Goal: Task Accomplishment & Management: Book appointment/travel/reservation

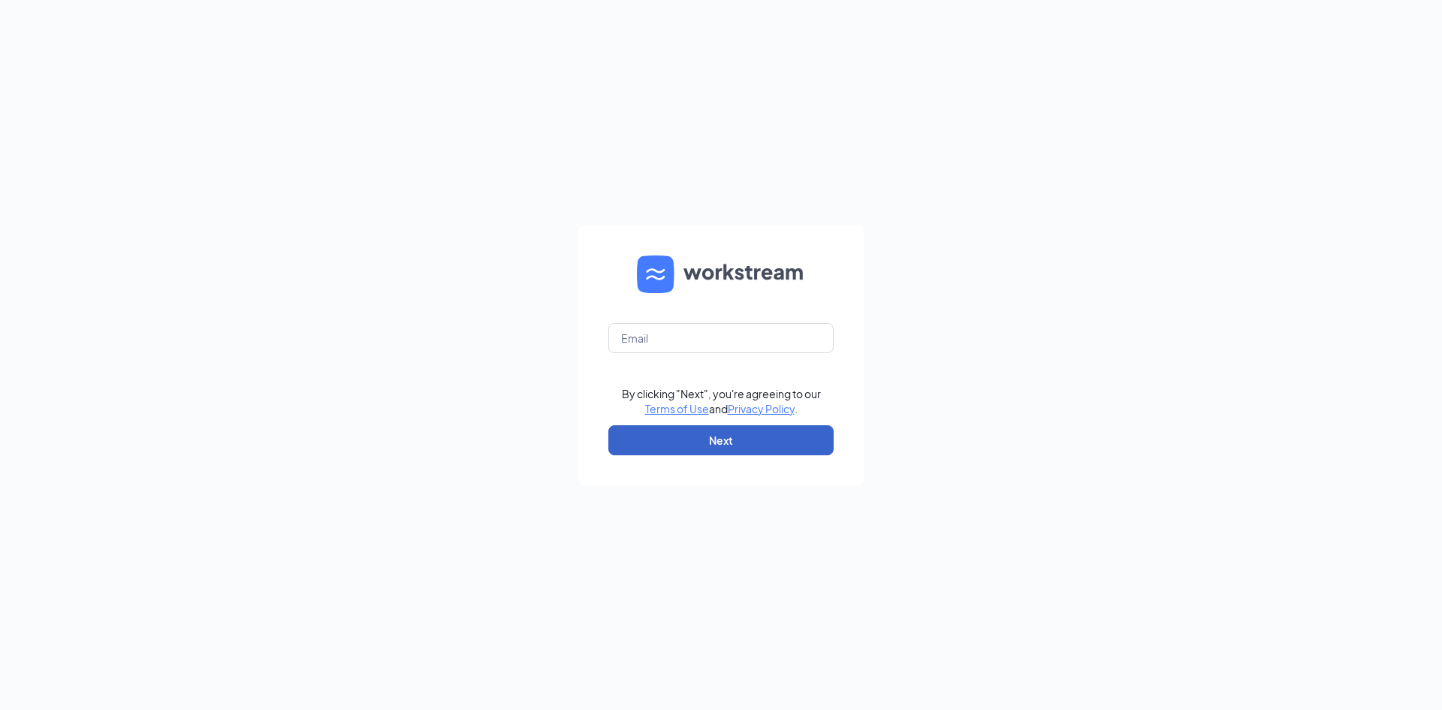
click at [725, 452] on button "Next" at bounding box center [721, 440] width 225 height 30
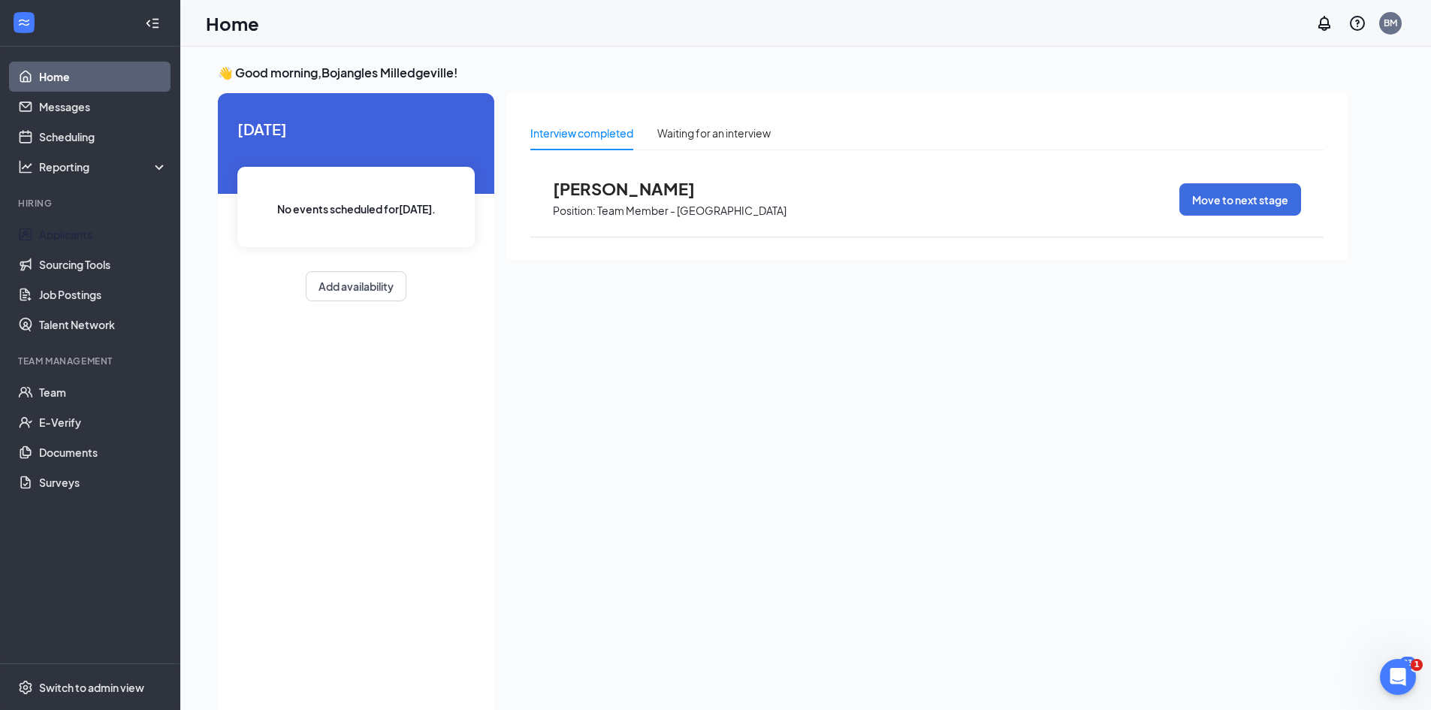
drag, startPoint x: 80, startPoint y: 235, endPoint x: 455, endPoint y: 360, distance: 395.1
click at [80, 235] on link "Applicants" at bounding box center [103, 234] width 128 height 30
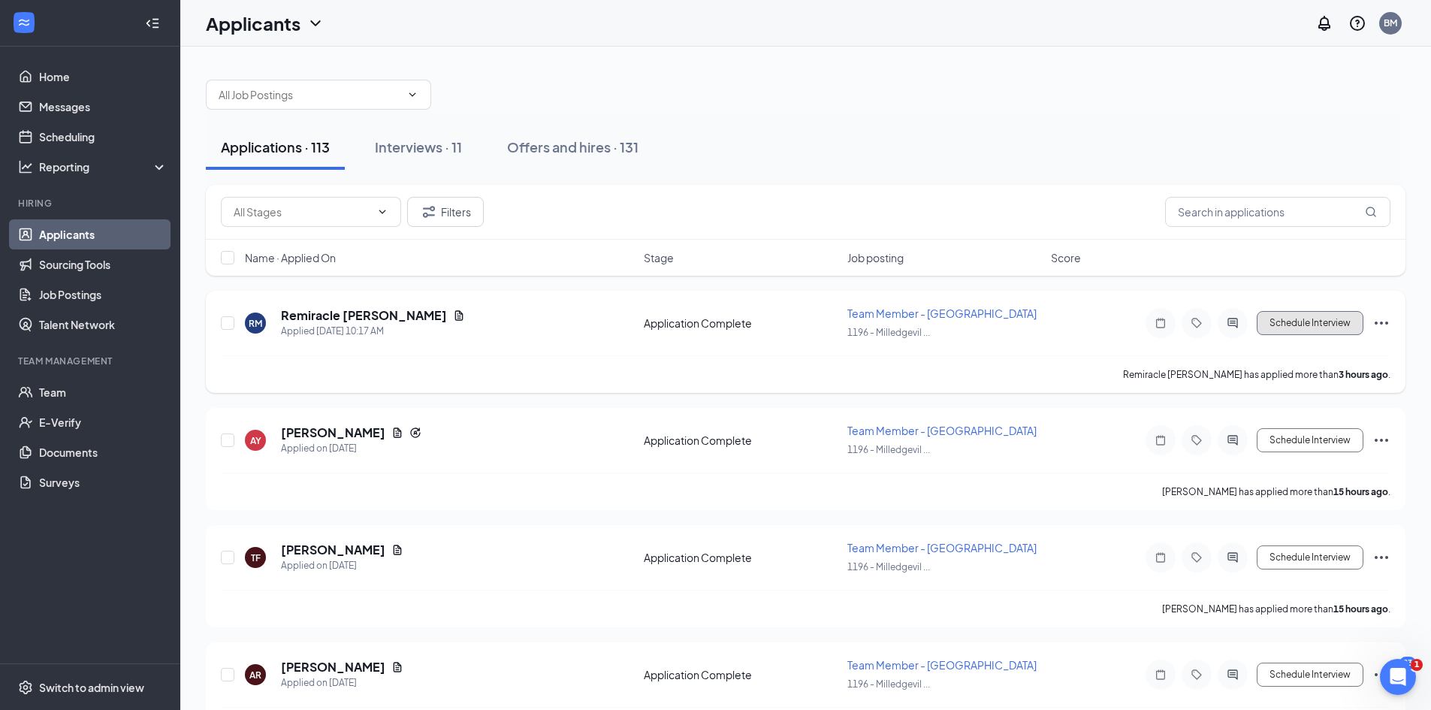
click at [1309, 322] on button "Schedule Interview" at bounding box center [1310, 323] width 107 height 24
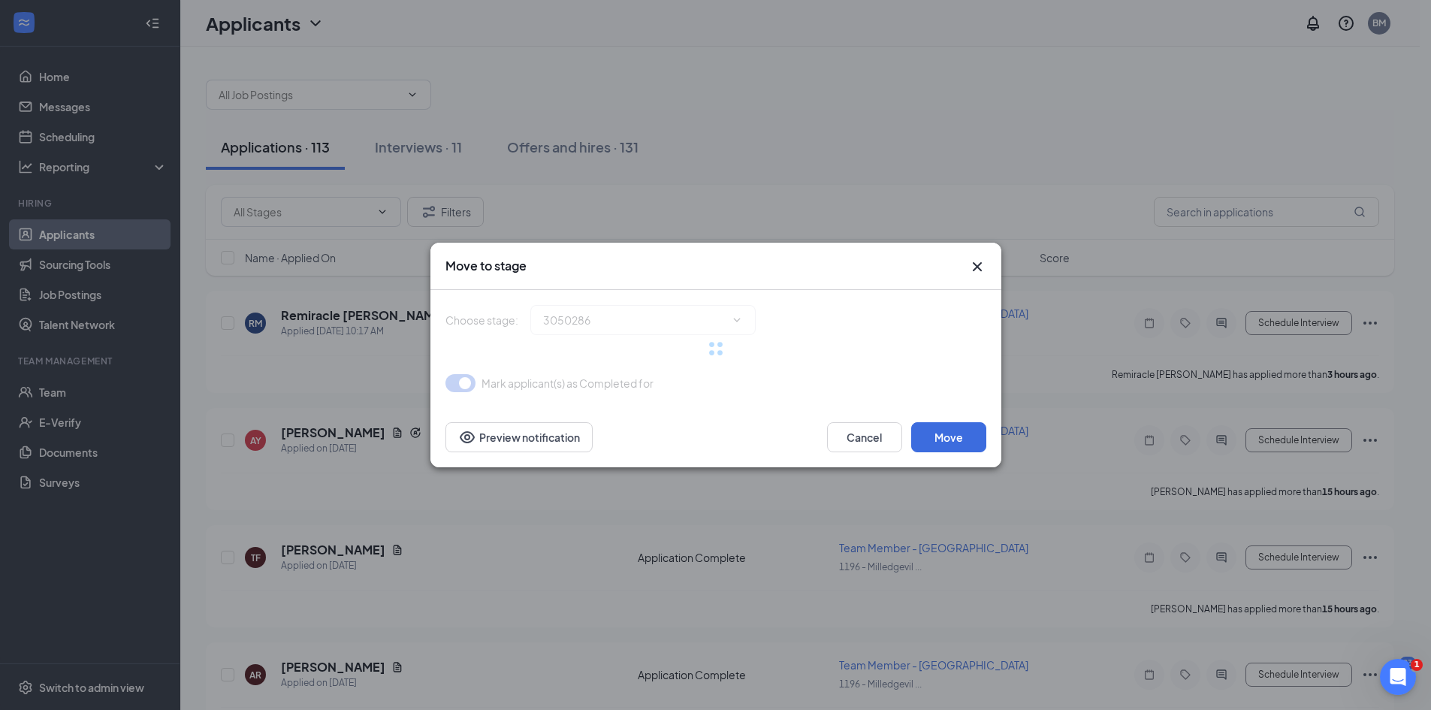
type input "Onsite Interview (next stage)"
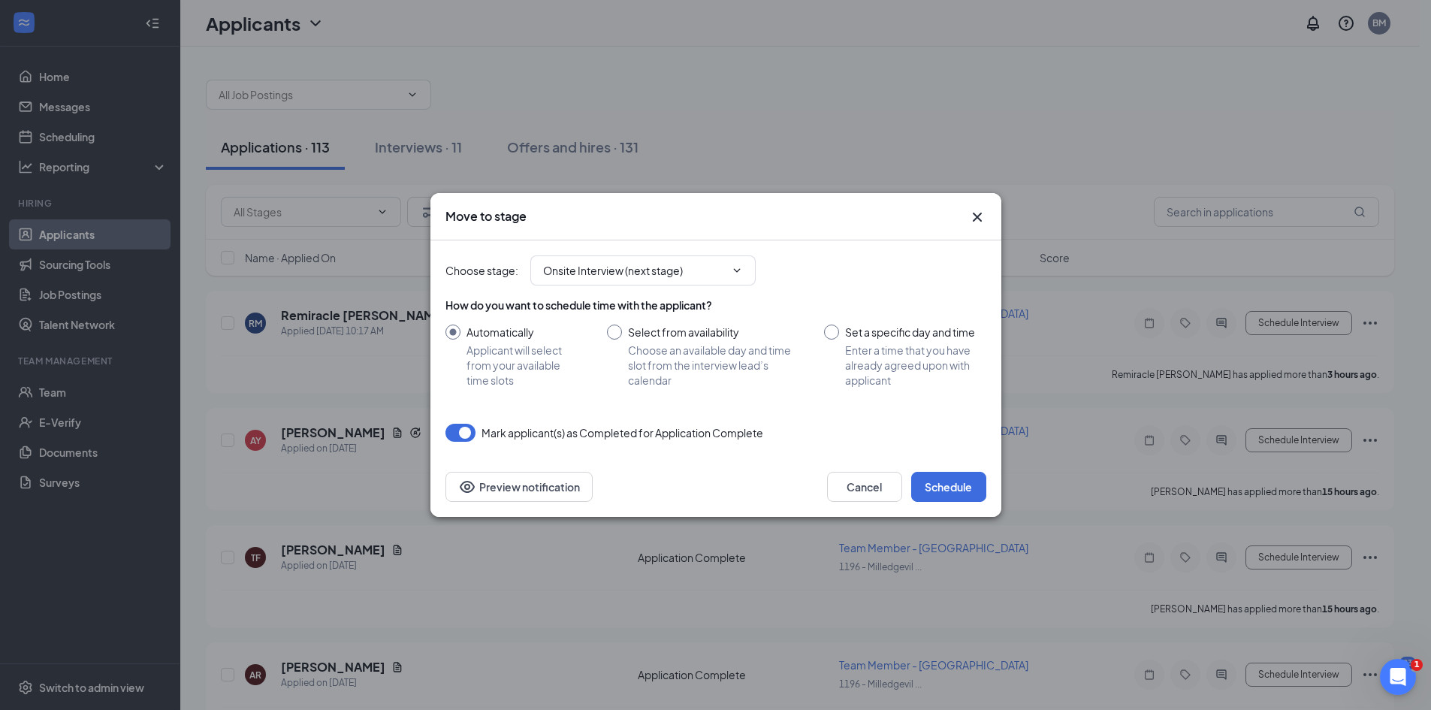
click at [625, 328] on input "Select from availability Choose an available day and time slot from the intervi…" at bounding box center [701, 356] width 188 height 63
radio input "true"
radio input "false"
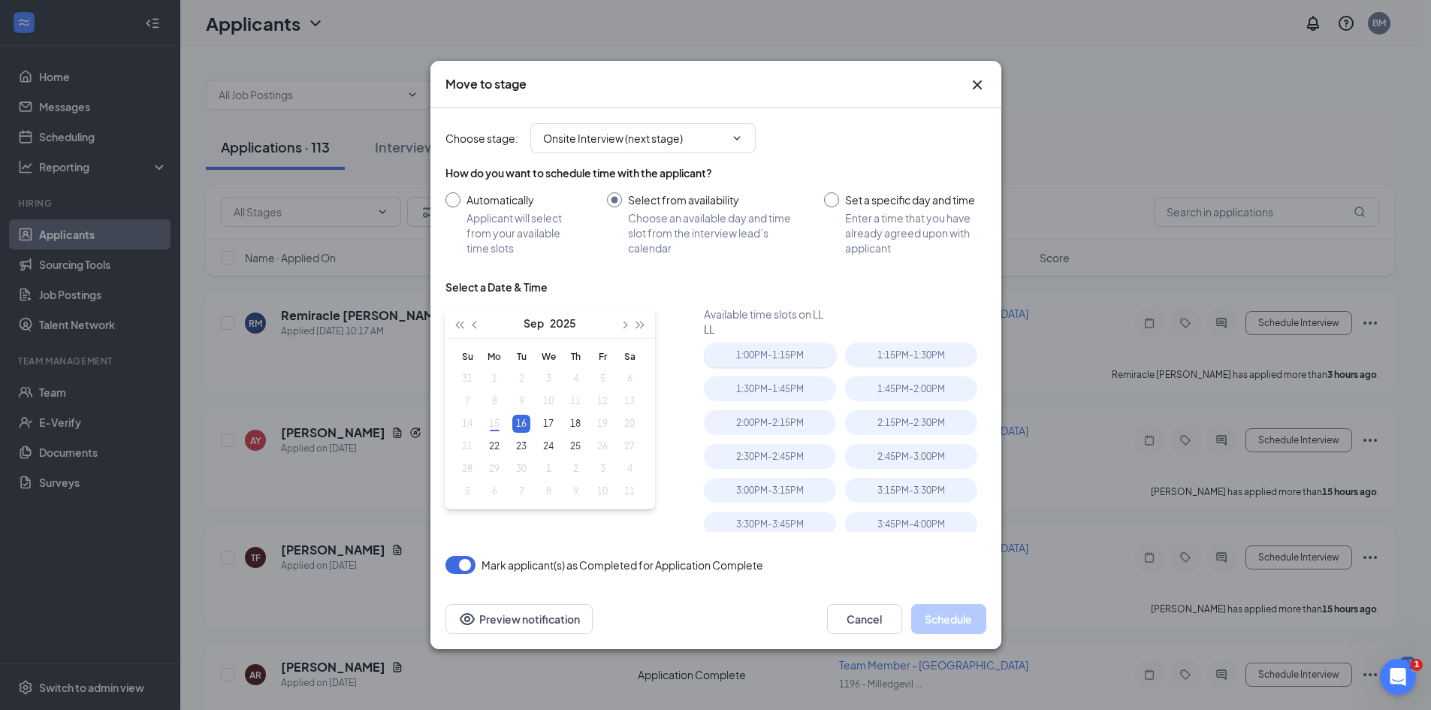
click at [776, 361] on div "1:00PM - 1:15PM" at bounding box center [770, 355] width 132 height 25
click at [969, 618] on button "Schedule" at bounding box center [948, 619] width 75 height 30
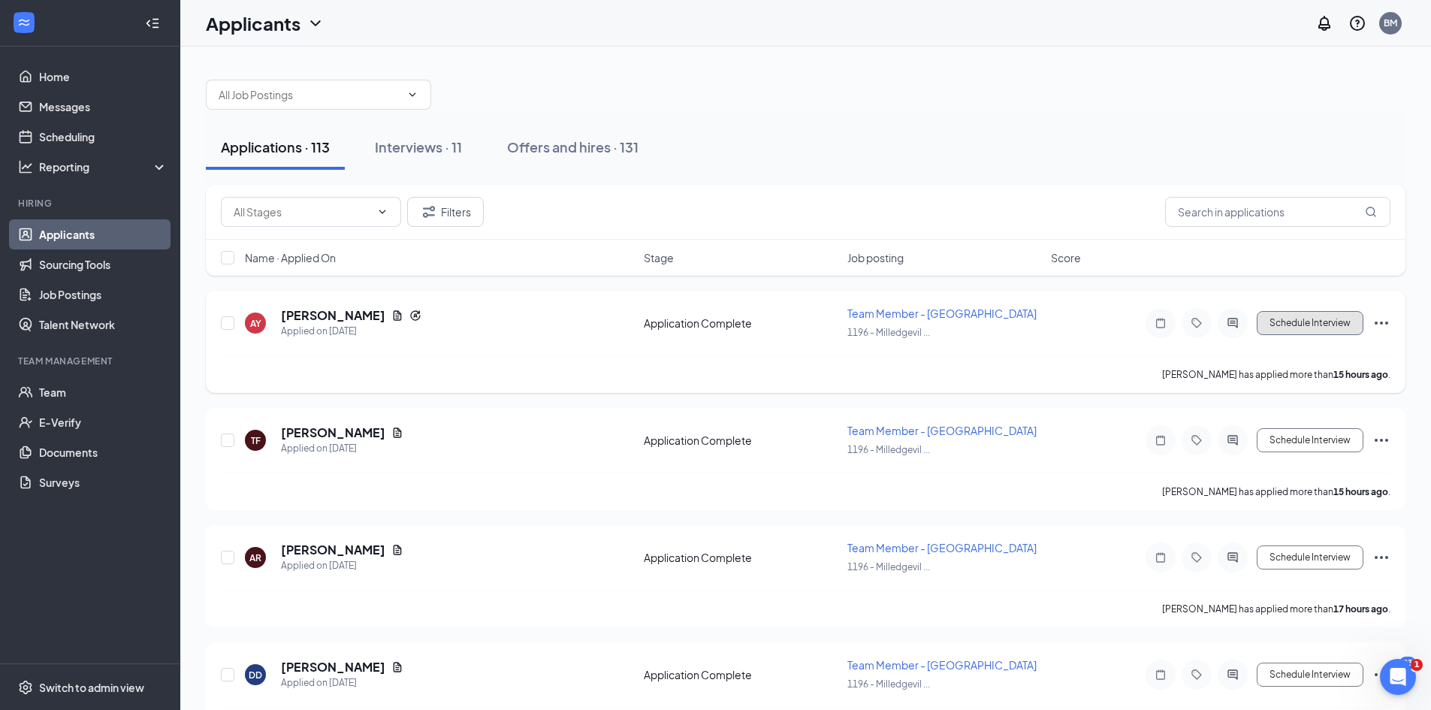
click at [1299, 324] on button "Schedule Interview" at bounding box center [1310, 323] width 107 height 24
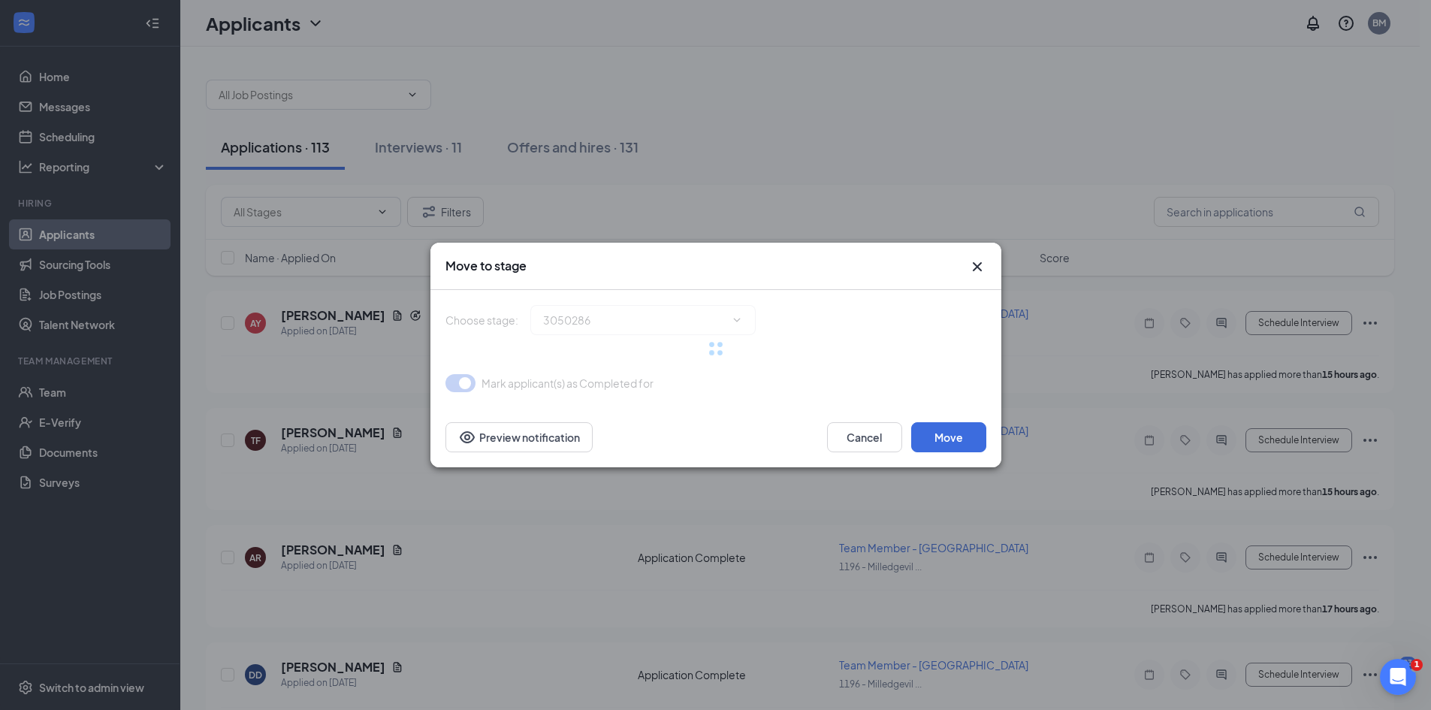
type input "Onsite Interview (next stage)"
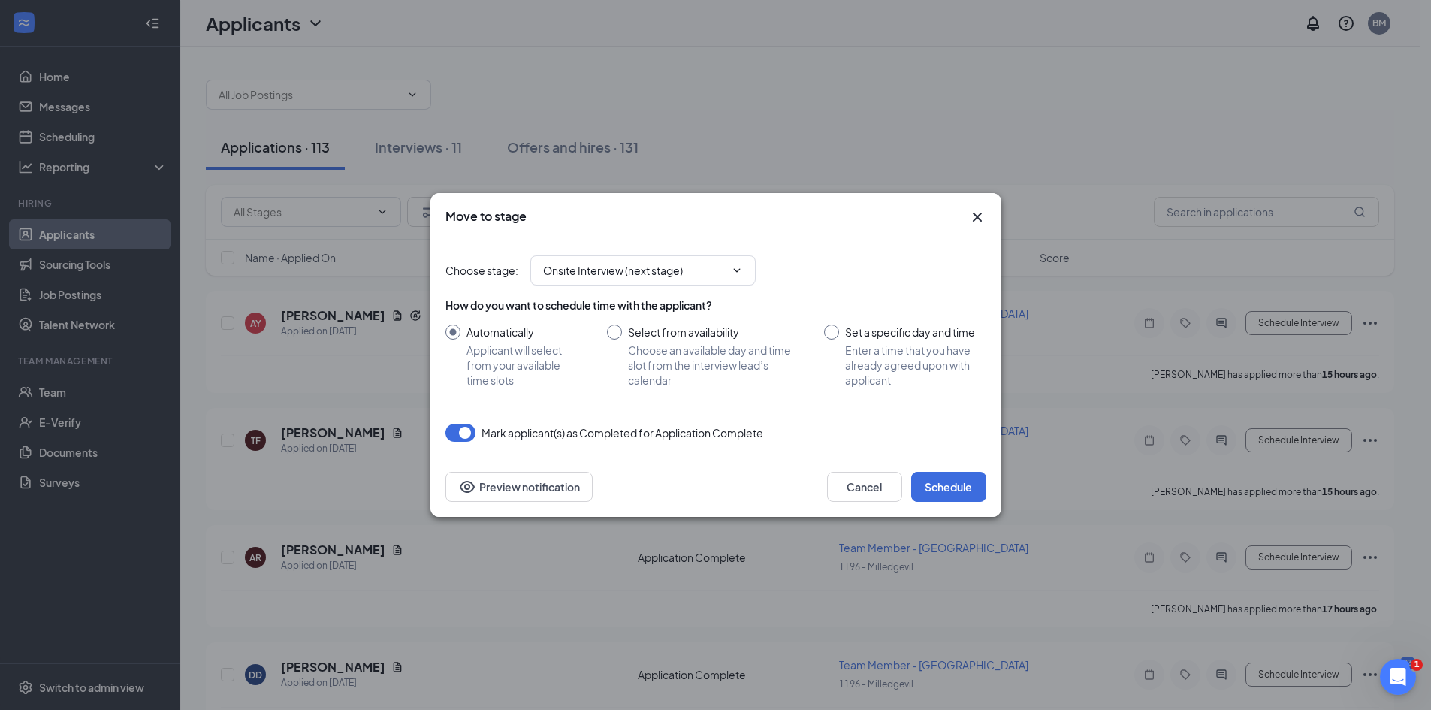
click at [618, 332] on input "Select from availability Choose an available day and time slot from the intervi…" at bounding box center [701, 356] width 188 height 63
radio input "true"
radio input "false"
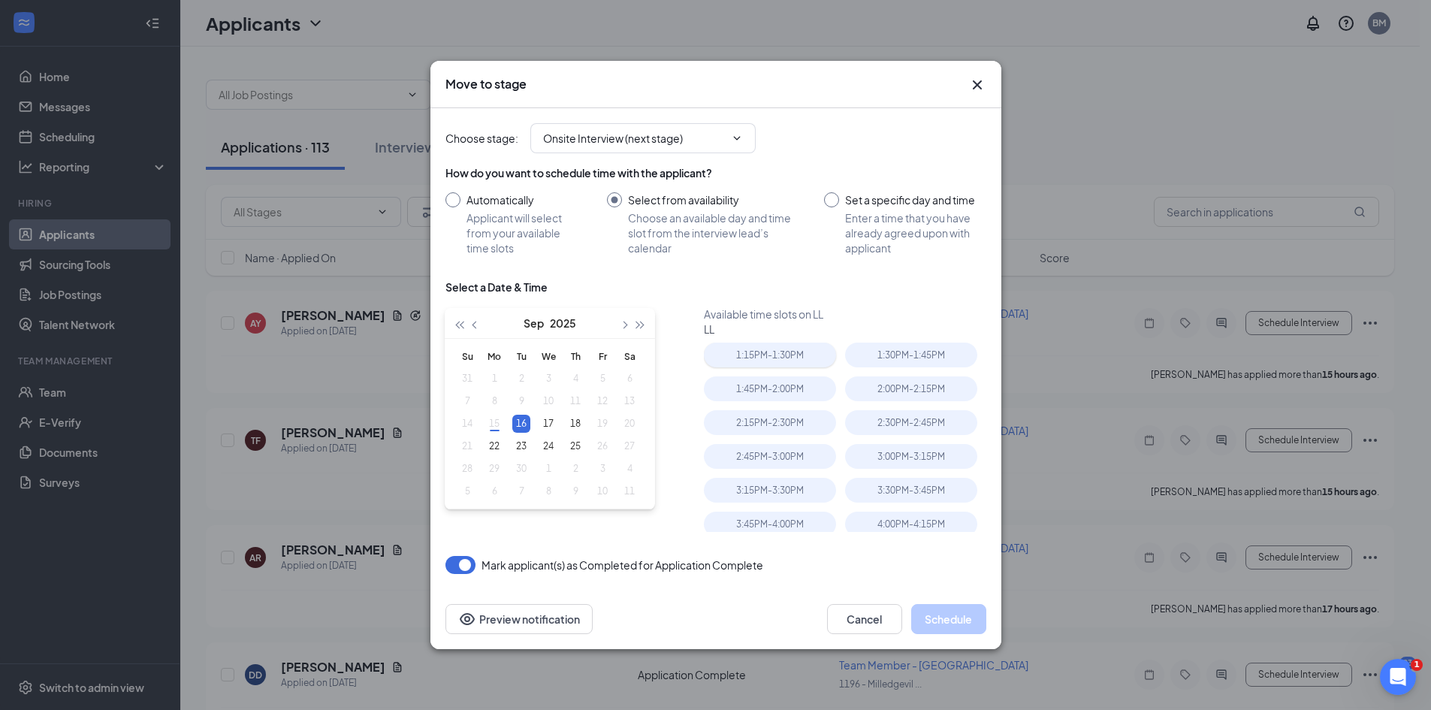
click at [742, 356] on div "1:15PM - 1:30PM" at bounding box center [770, 355] width 132 height 25
click at [941, 618] on button "Schedule" at bounding box center [948, 619] width 75 height 30
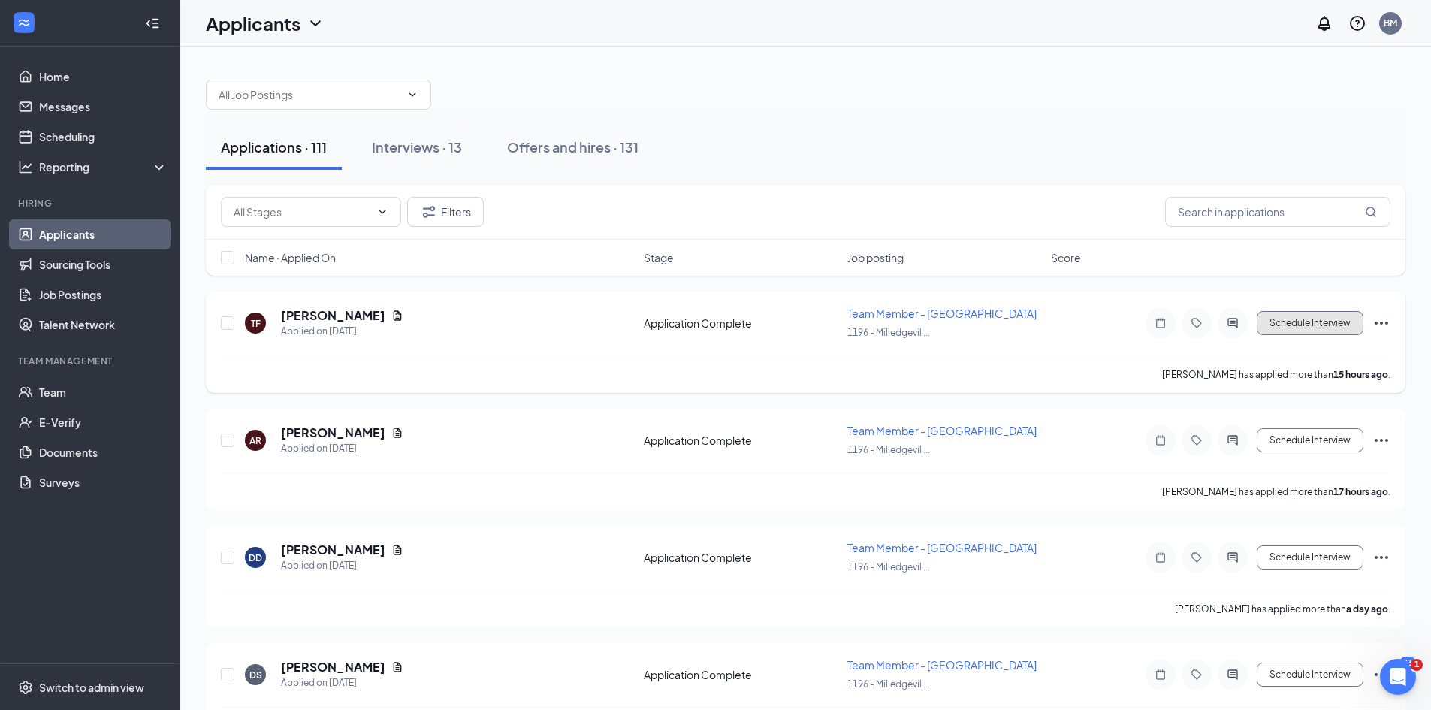
click at [1309, 323] on button "Schedule Interview" at bounding box center [1310, 323] width 107 height 24
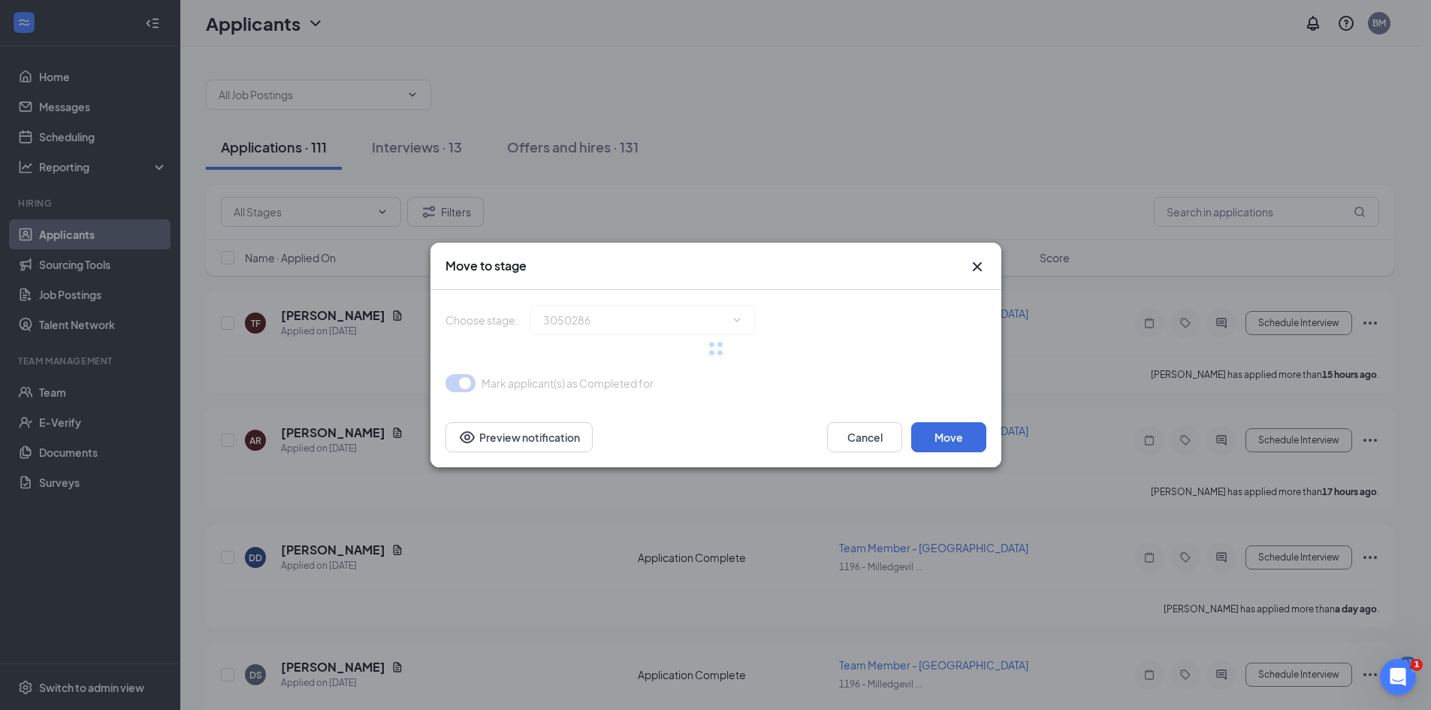
type input "Onsite Interview (next stage)"
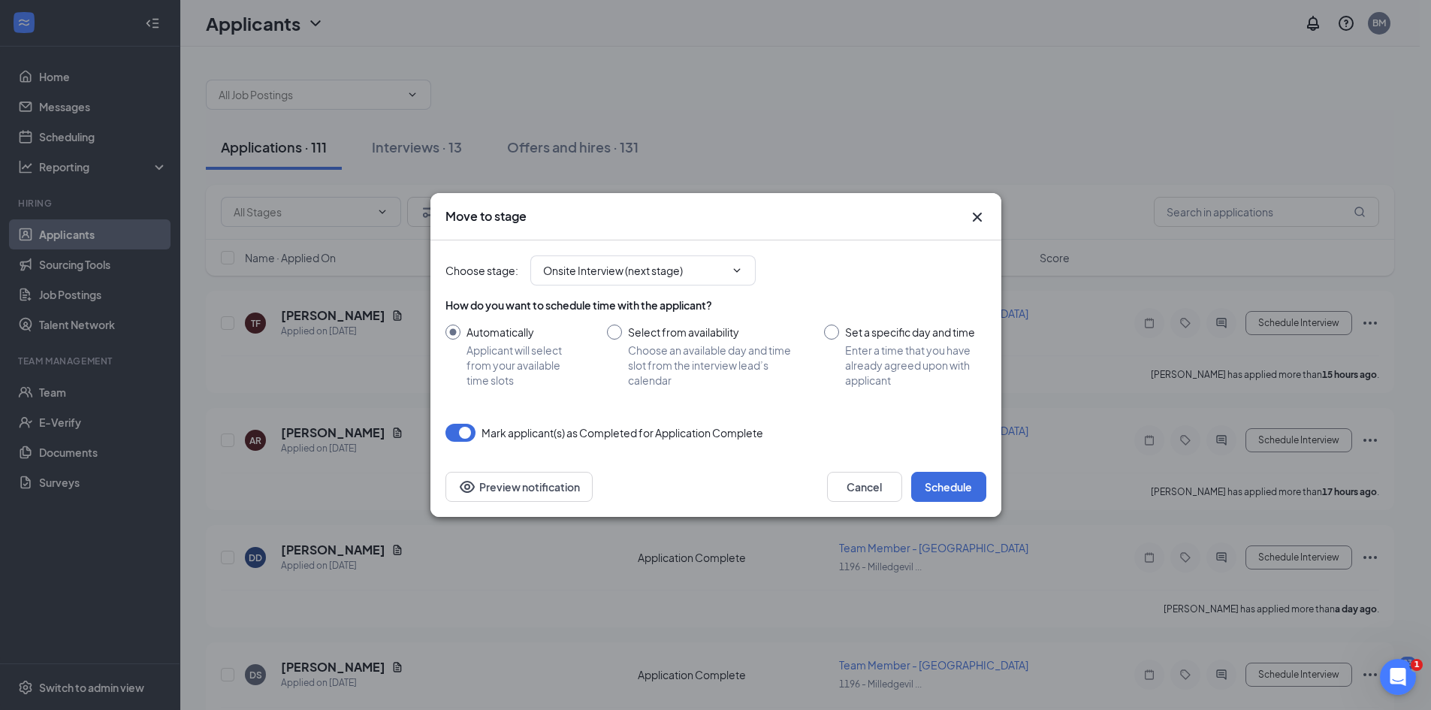
click at [620, 332] on input "Select from availability Choose an available day and time slot from the intervi…" at bounding box center [701, 356] width 188 height 63
radio input "true"
radio input "false"
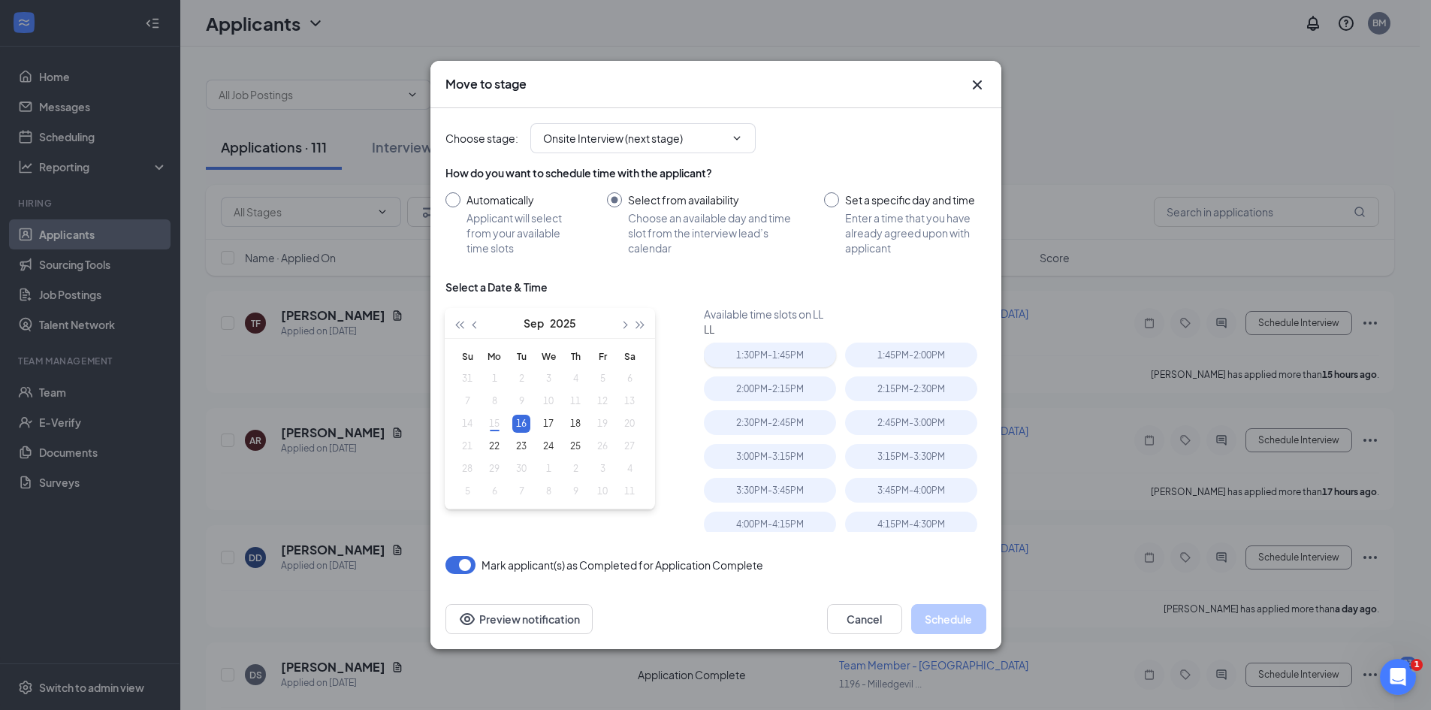
click at [784, 356] on div "1:30PM - 1:45PM" at bounding box center [770, 355] width 132 height 25
click at [960, 612] on button "Schedule" at bounding box center [948, 619] width 75 height 30
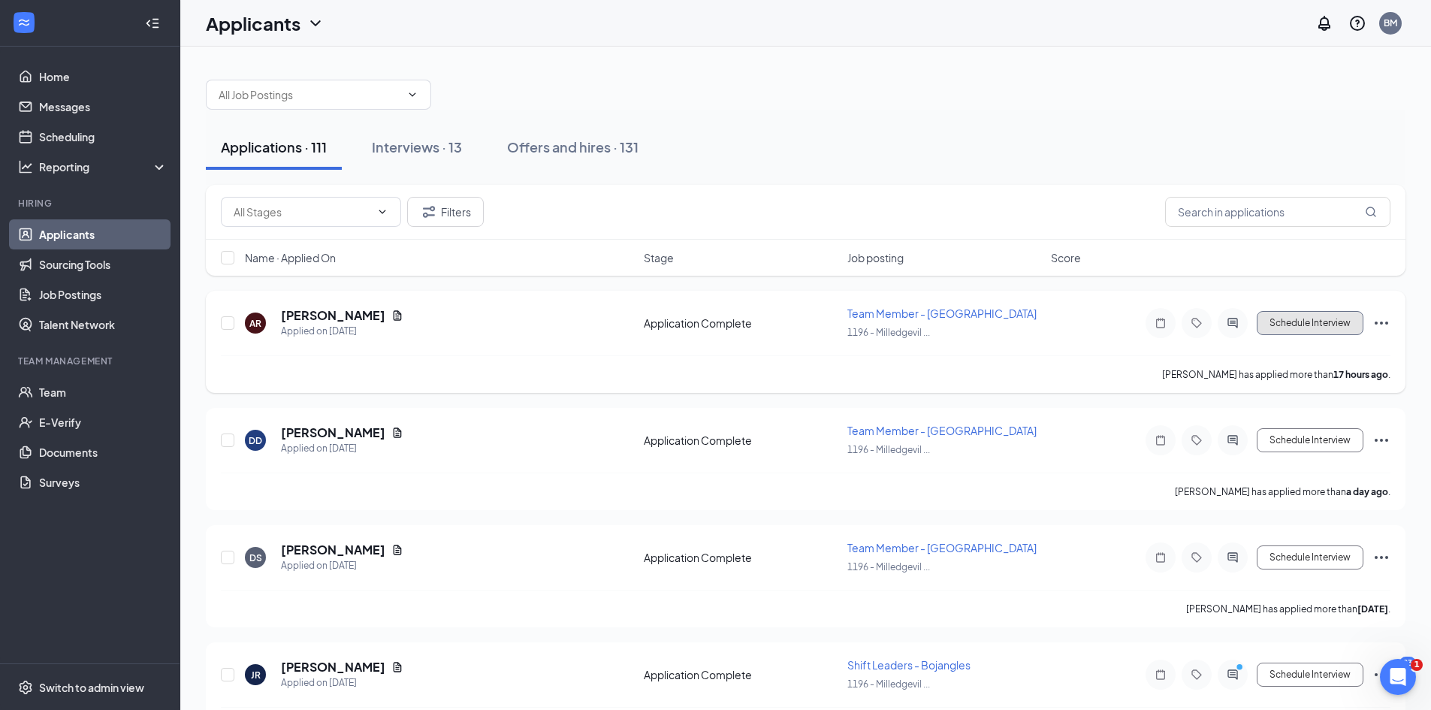
click at [1286, 322] on button "Schedule Interview" at bounding box center [1310, 323] width 107 height 24
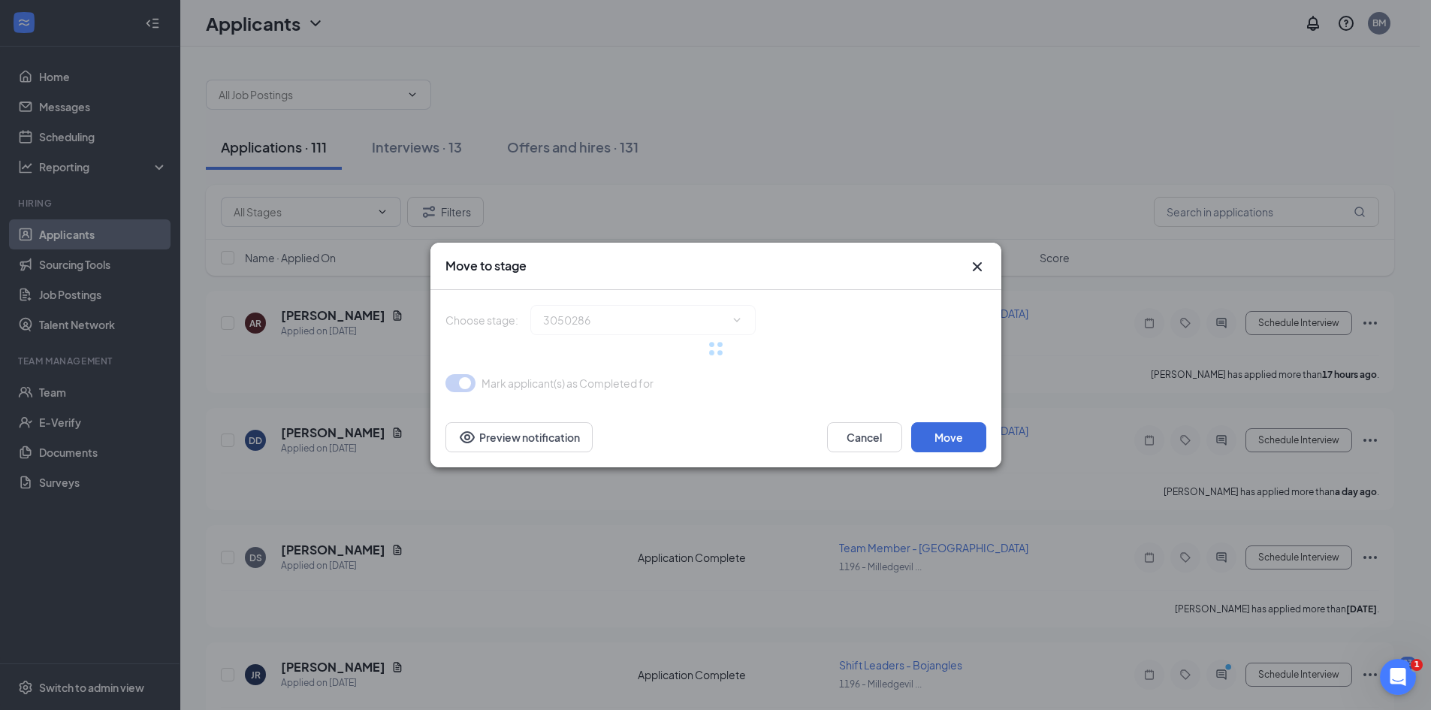
type input "Onsite Interview (next stage)"
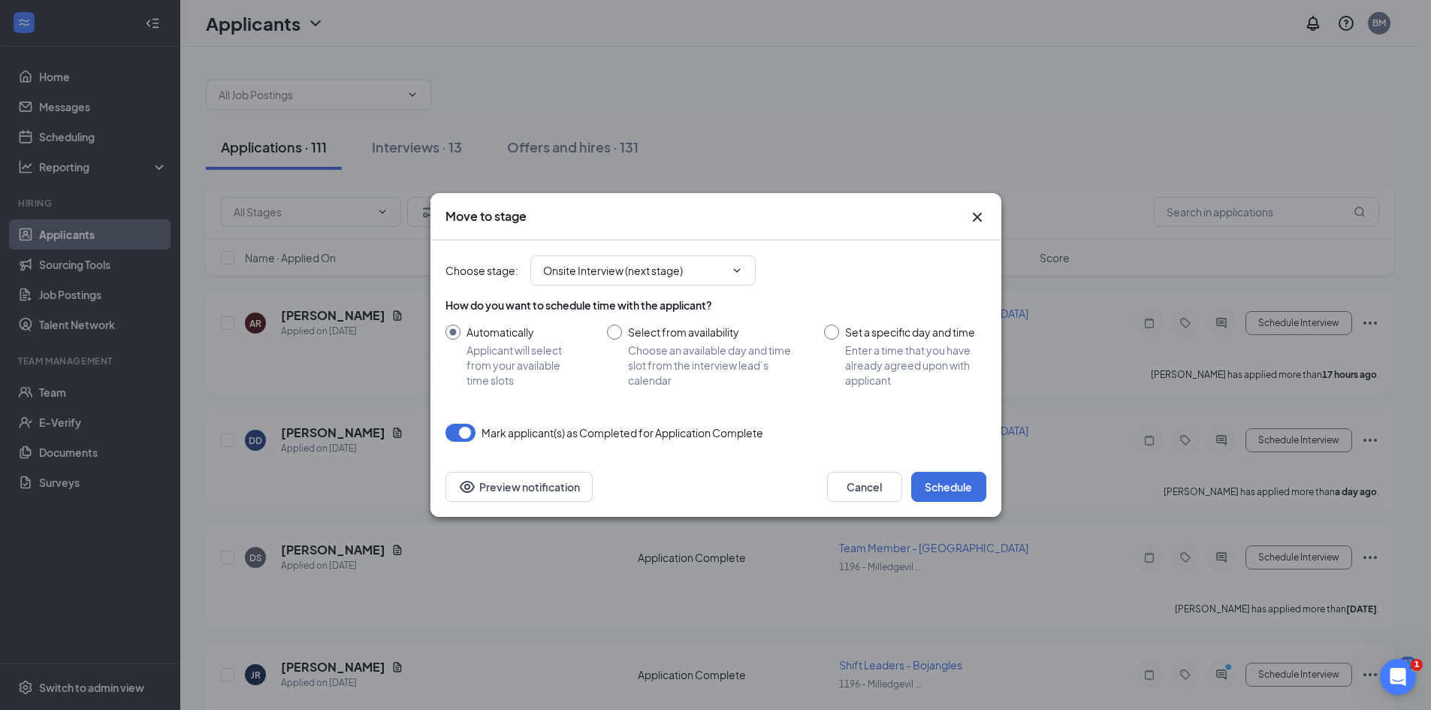
click at [613, 330] on input "Select from availability Choose an available day and time slot from the intervi…" at bounding box center [701, 356] width 188 height 63
radio input "true"
radio input "false"
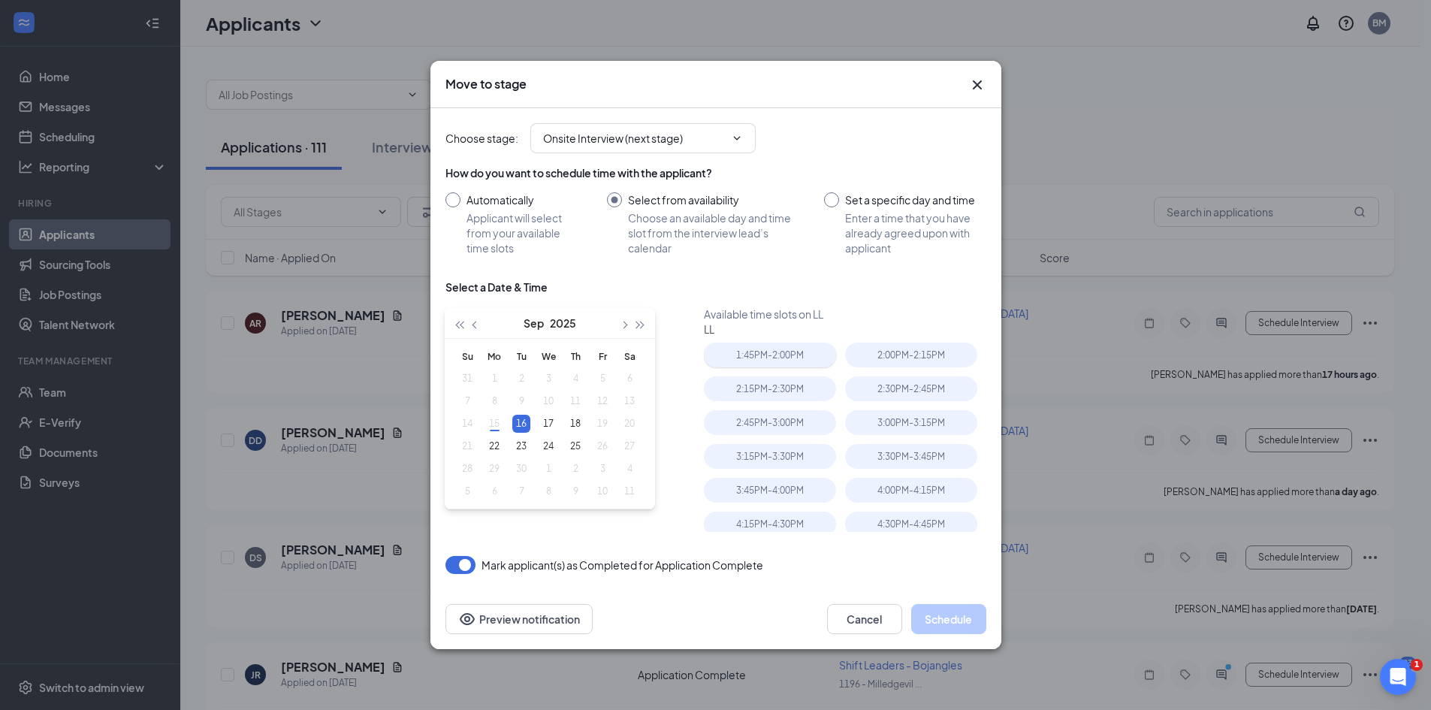
click at [778, 354] on div "1:45PM - 2:00PM" at bounding box center [770, 355] width 132 height 25
click at [954, 617] on button "Schedule" at bounding box center [948, 619] width 75 height 30
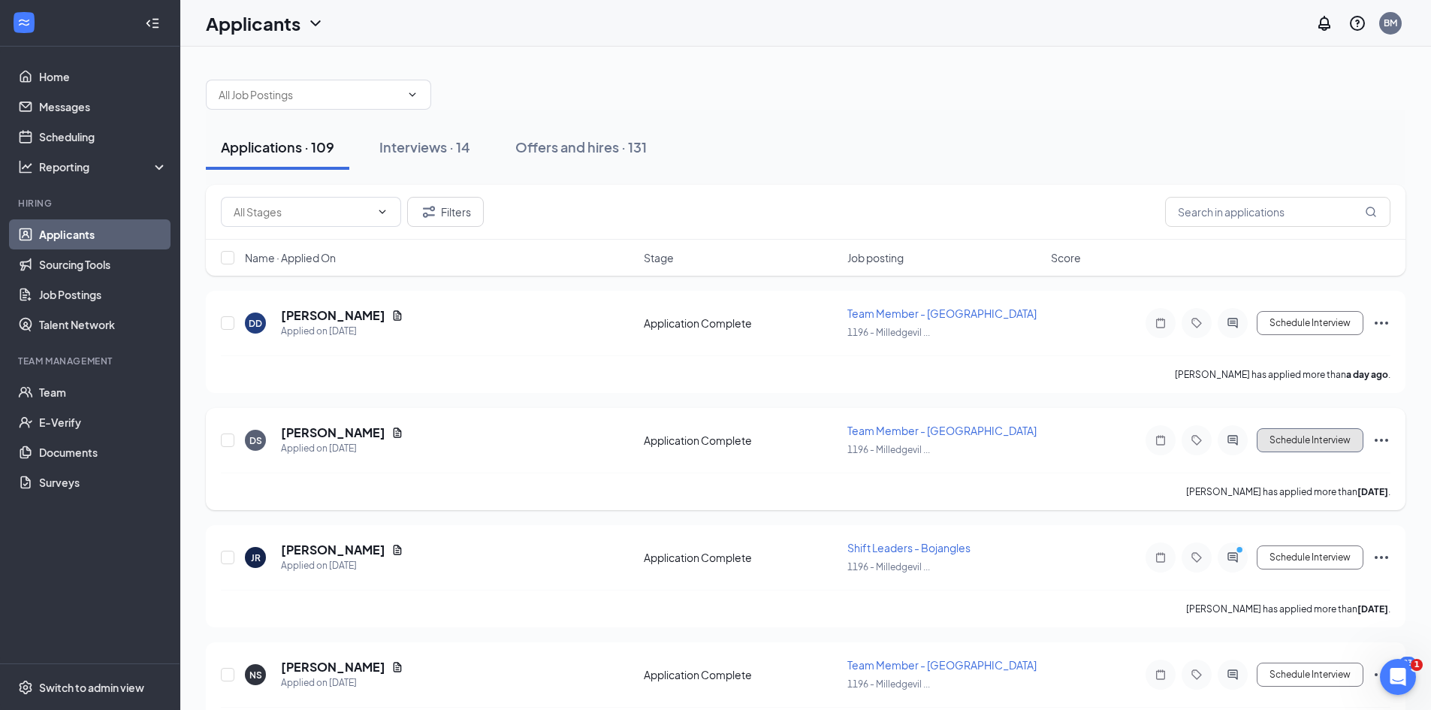
click at [1326, 444] on button "Schedule Interview" at bounding box center [1310, 440] width 107 height 24
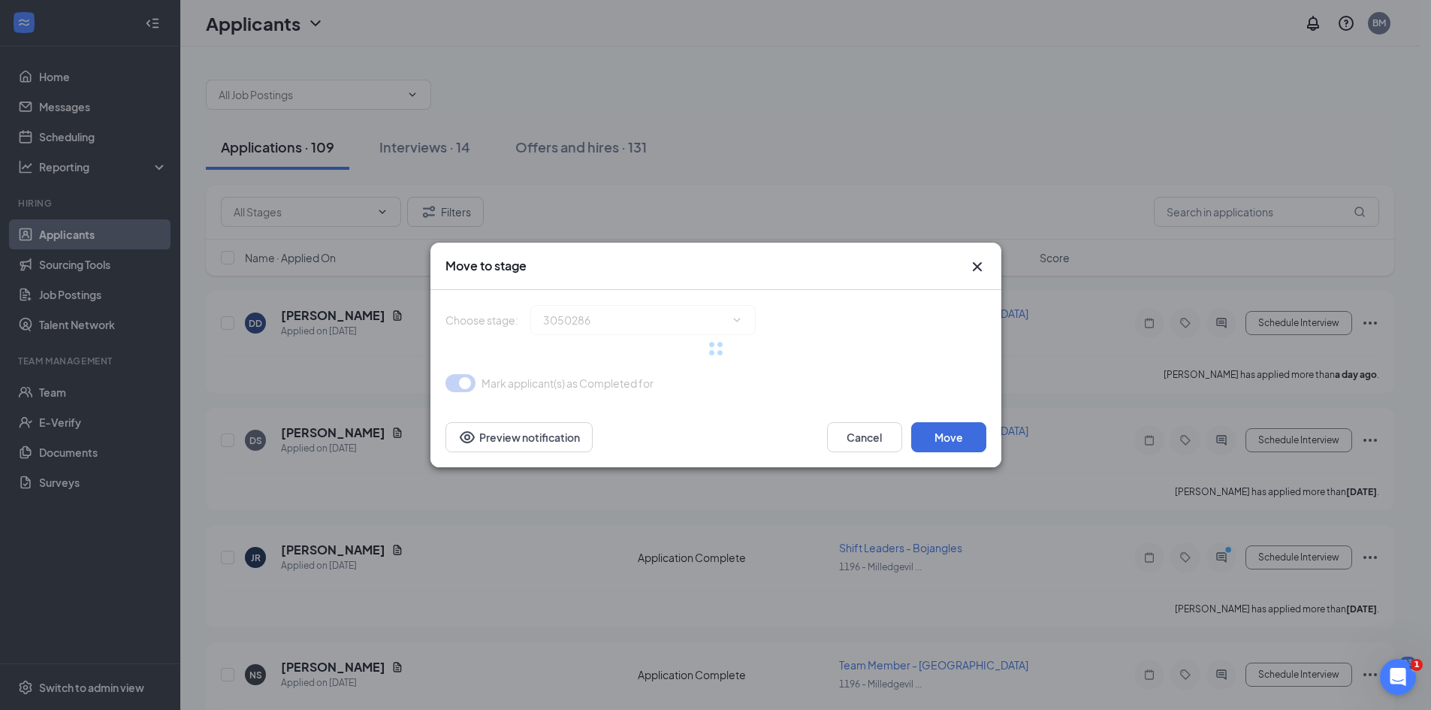
type input "Onsite Interview (next stage)"
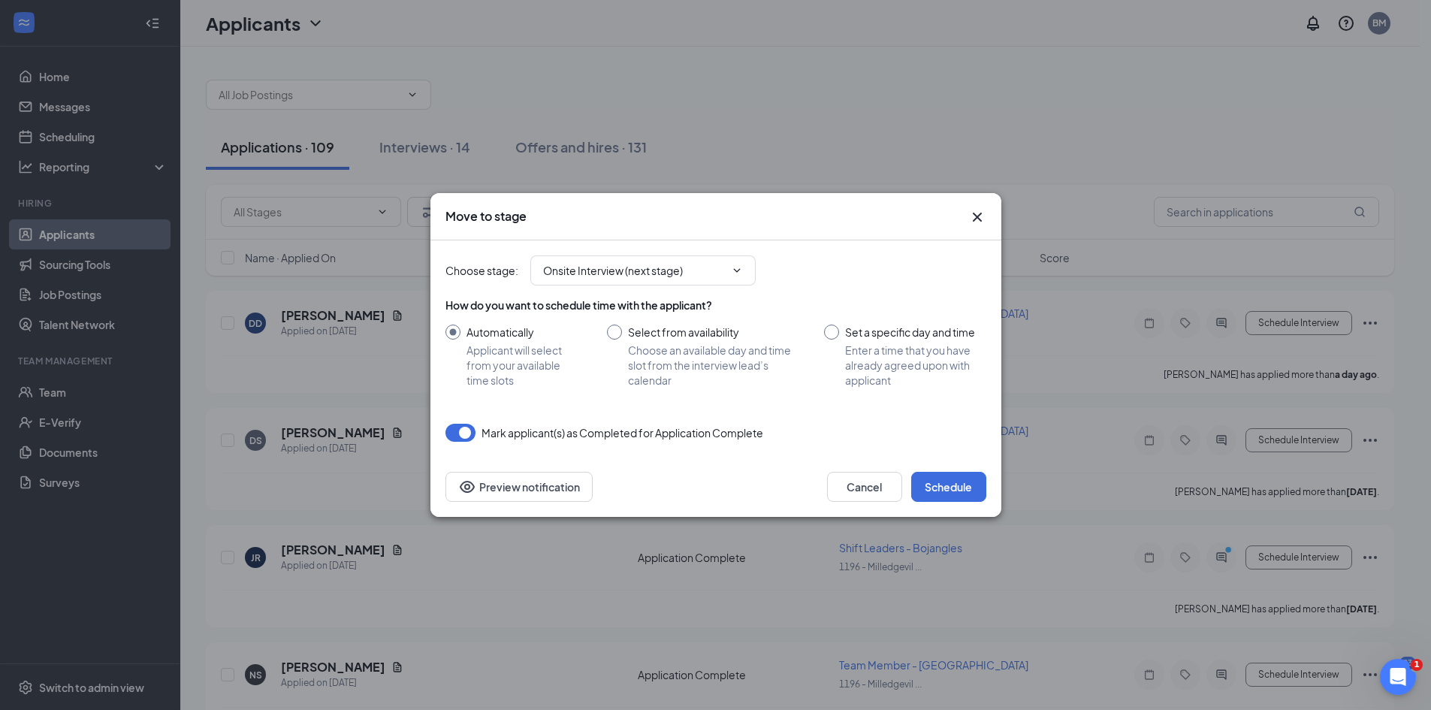
click at [611, 331] on input "Select from availability Choose an available day and time slot from the intervi…" at bounding box center [701, 356] width 188 height 63
radio input "true"
radio input "false"
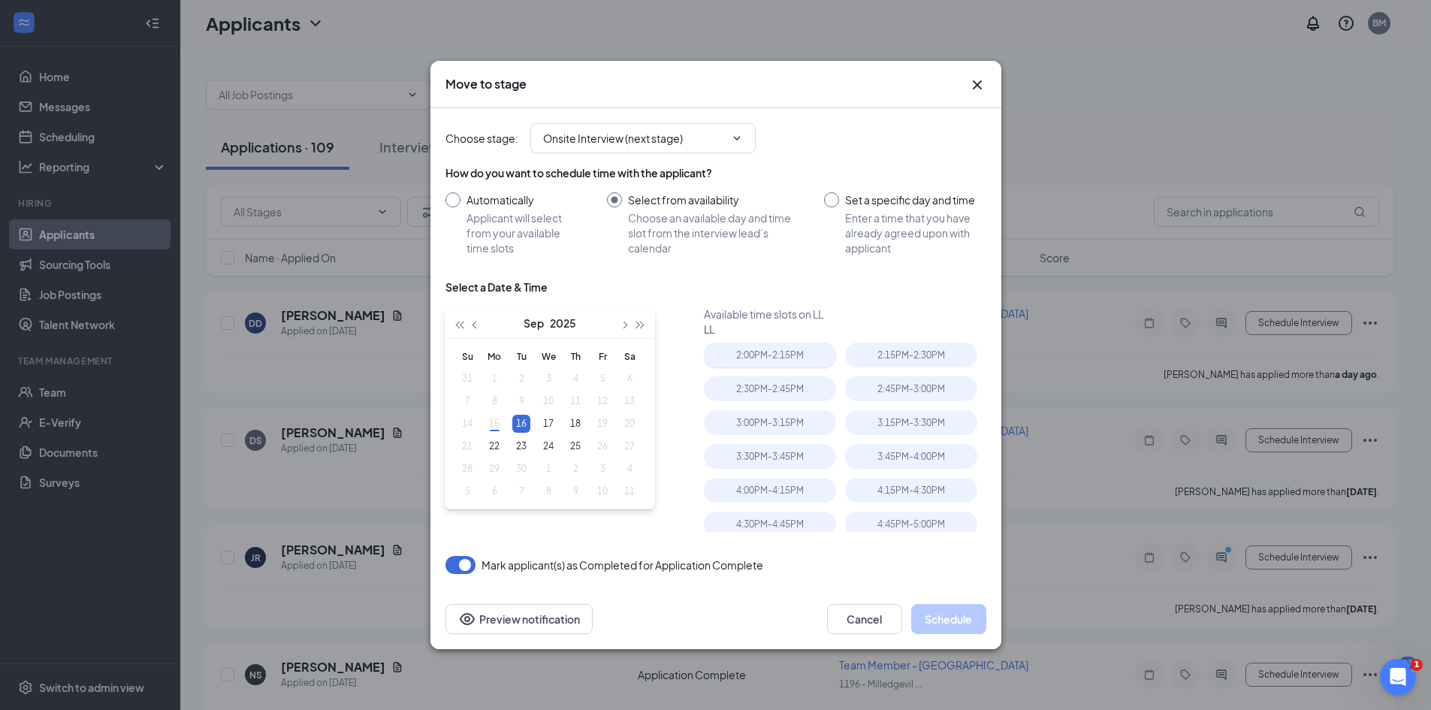
click at [742, 356] on div "2:00PM - 2:15PM" at bounding box center [770, 355] width 132 height 25
click at [955, 615] on button "Schedule" at bounding box center [948, 619] width 75 height 30
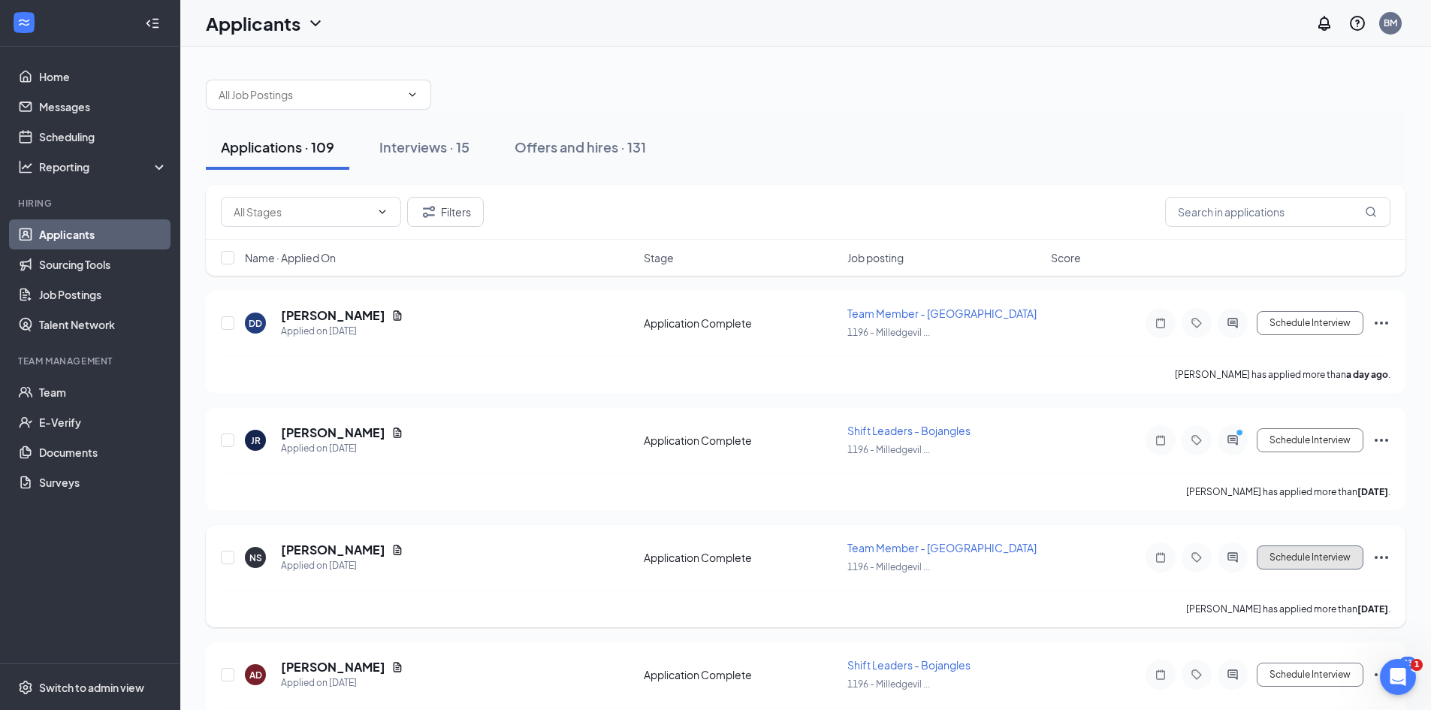
click at [1294, 559] on button "Schedule Interview" at bounding box center [1310, 557] width 107 height 24
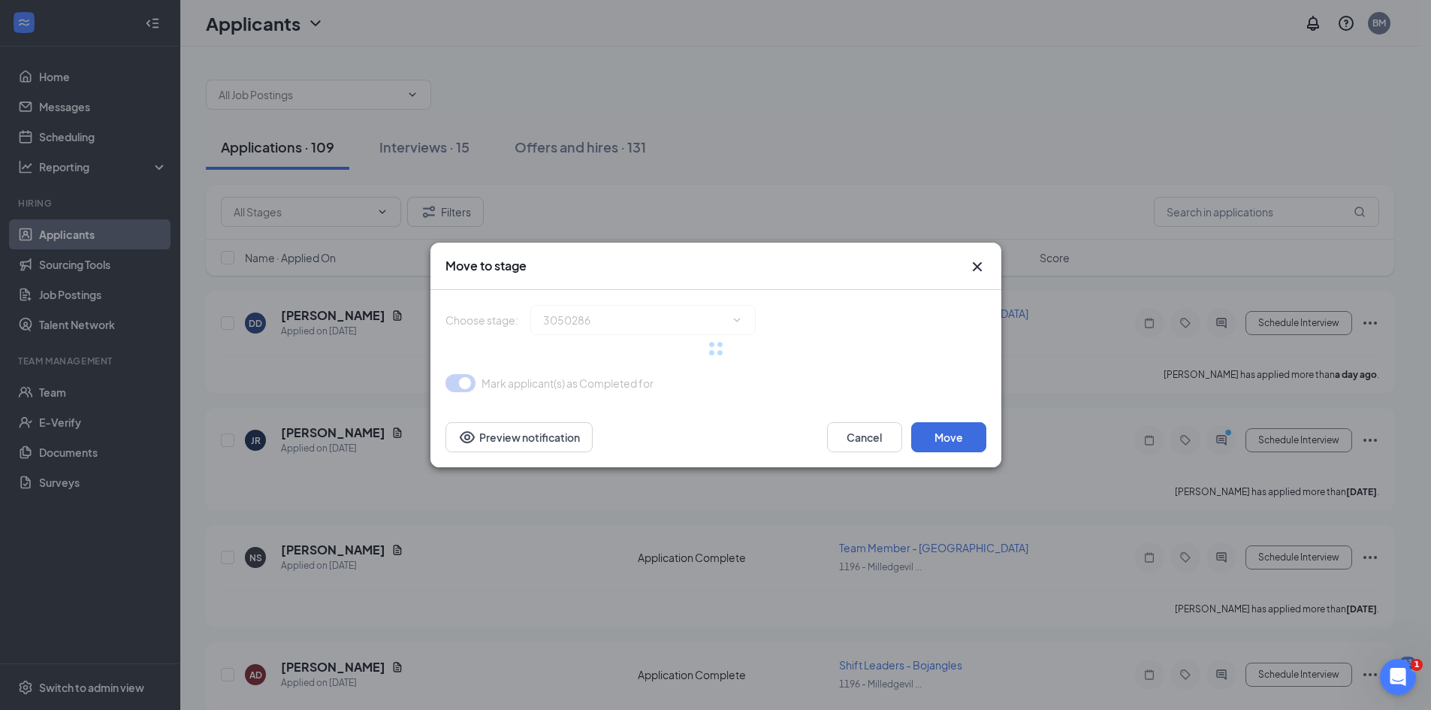
type input "Onsite Interview (next stage)"
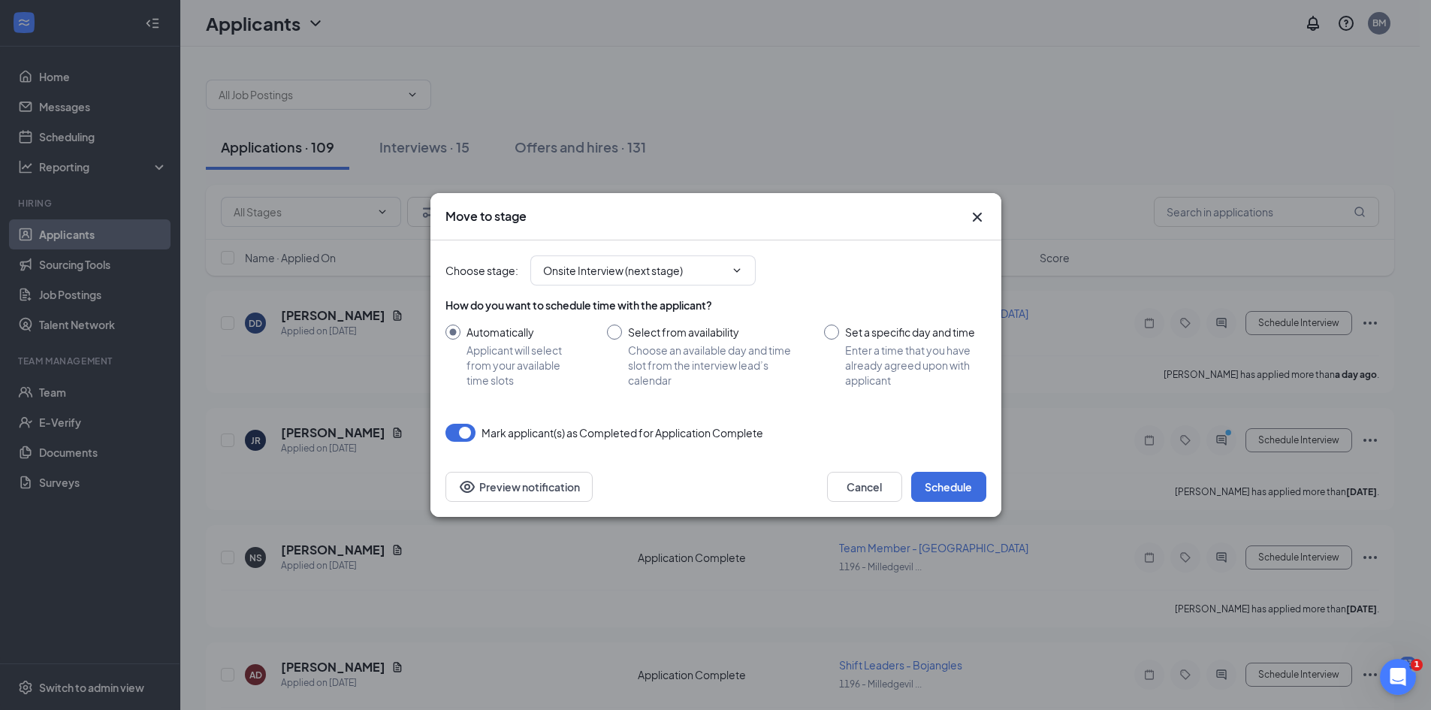
click at [615, 333] on input "Select from availability Choose an available day and time slot from the intervi…" at bounding box center [701, 356] width 188 height 63
radio input "true"
radio input "false"
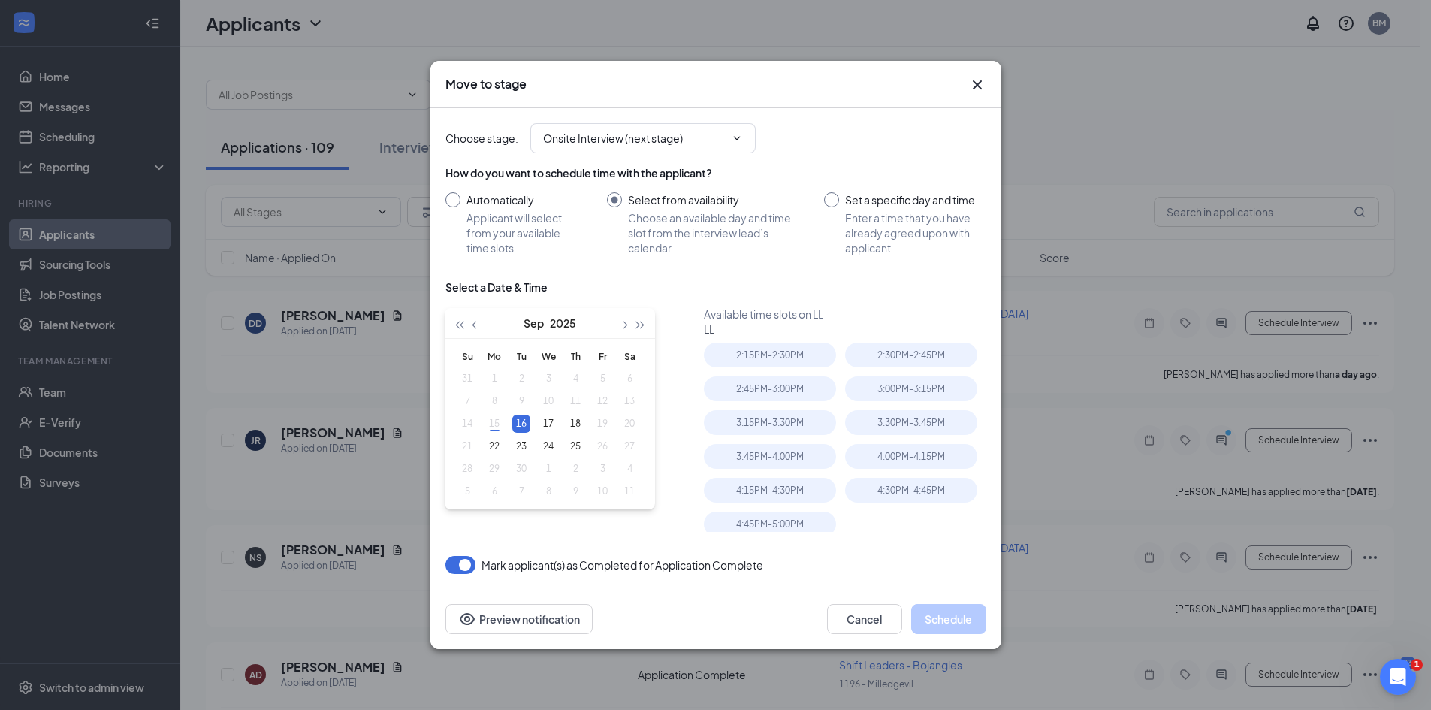
click at [775, 341] on div "Available time slots on LL LL 2:15PM - 2:30PM 2:30PM - 2:45PM 2:45PM - 3:00PM 3…" at bounding box center [845, 419] width 282 height 225
click at [782, 351] on div "2:15PM - 2:30PM" at bounding box center [770, 355] width 132 height 25
drag, startPoint x: 965, startPoint y: 615, endPoint x: 949, endPoint y: 612, distance: 15.9
click at [962, 615] on button "Schedule" at bounding box center [948, 619] width 75 height 30
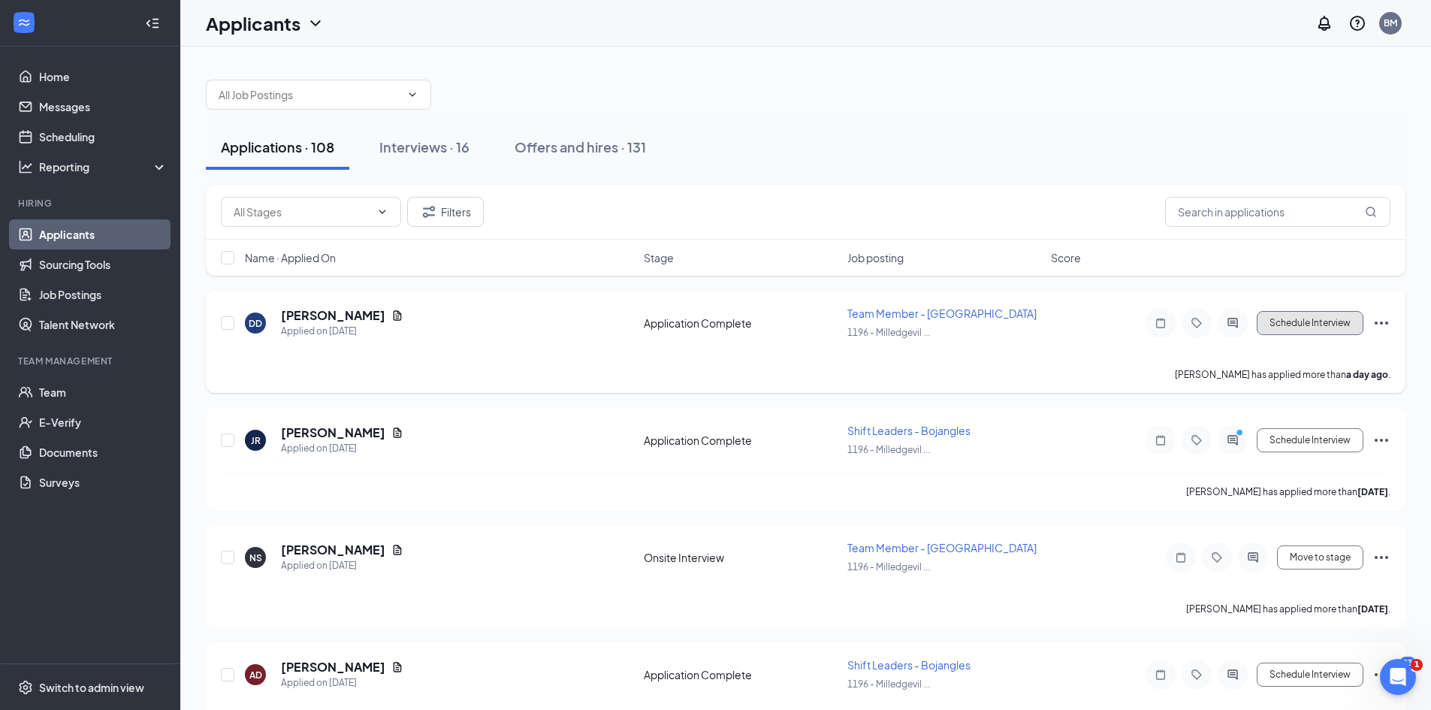
click at [1314, 330] on button "Schedule Interview" at bounding box center [1310, 323] width 107 height 24
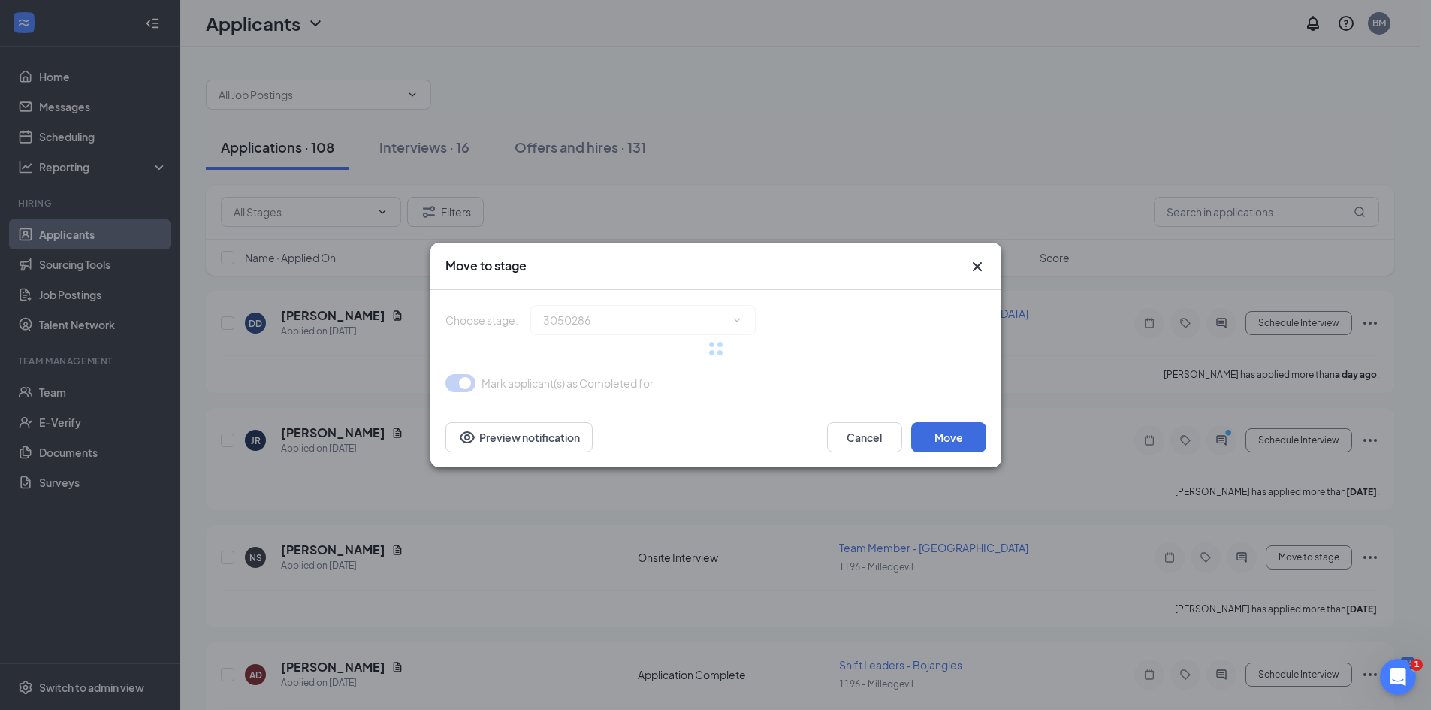
type input "Onsite Interview (next stage)"
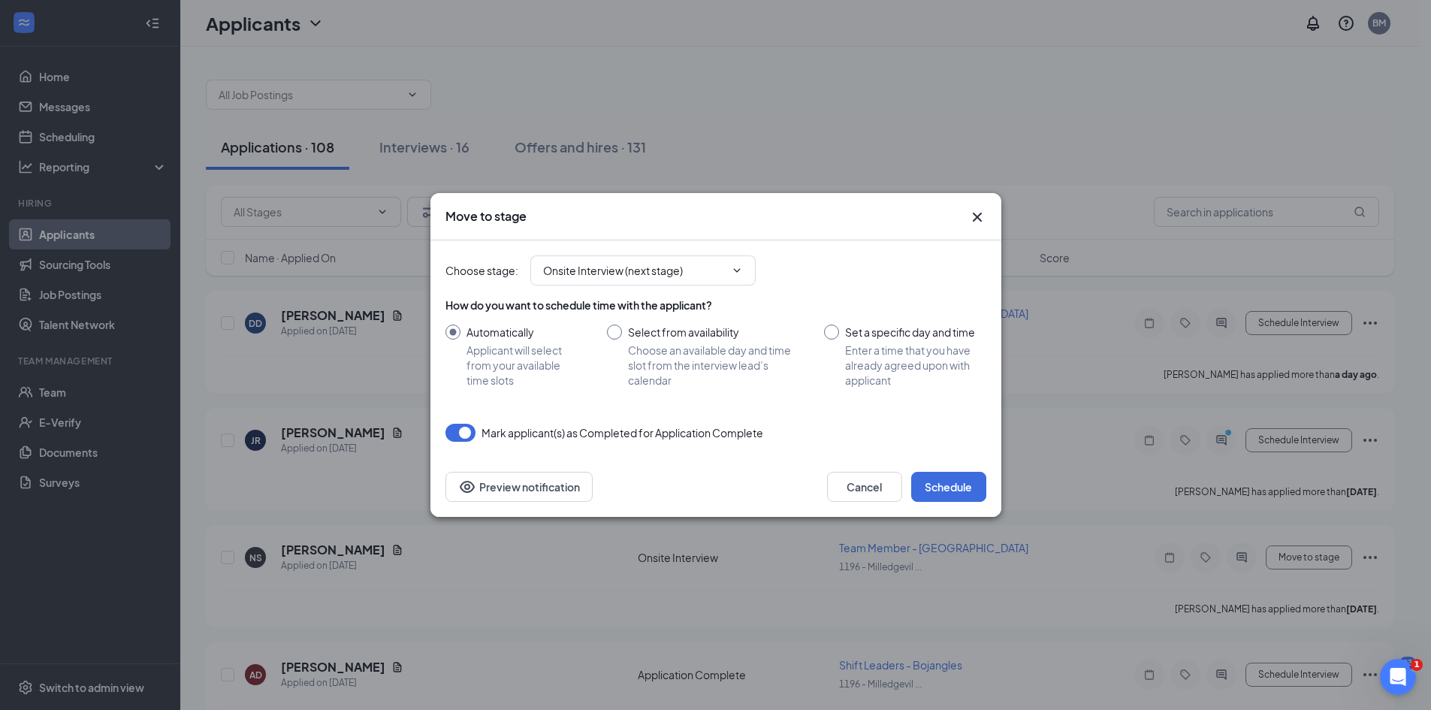
click at [609, 332] on input "Select from availability Choose an available day and time slot from the intervi…" at bounding box center [701, 356] width 188 height 63
radio input "true"
radio input "false"
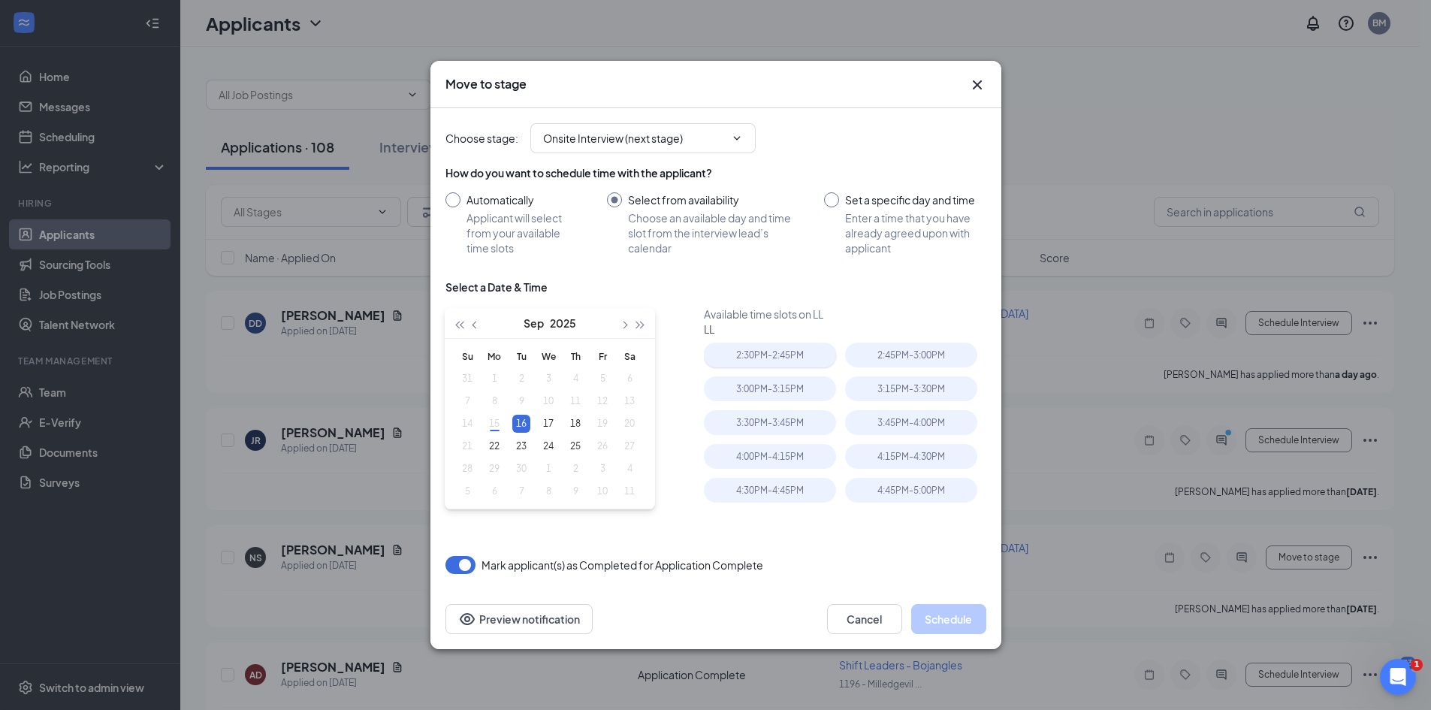
click at [775, 363] on div "2:30PM - 2:45PM" at bounding box center [770, 355] width 132 height 25
drag, startPoint x: 958, startPoint y: 624, endPoint x: 1198, endPoint y: 669, distance: 243.7
click at [957, 624] on button "Schedule" at bounding box center [948, 619] width 75 height 30
